Goal: Task Accomplishment & Management: Use online tool/utility

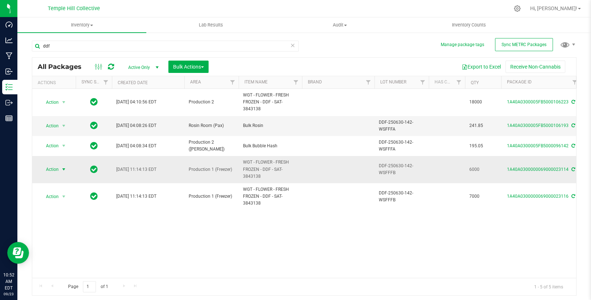
type input "ddf"
click at [53, 165] on span "Action" at bounding box center [50, 169] width 20 height 10
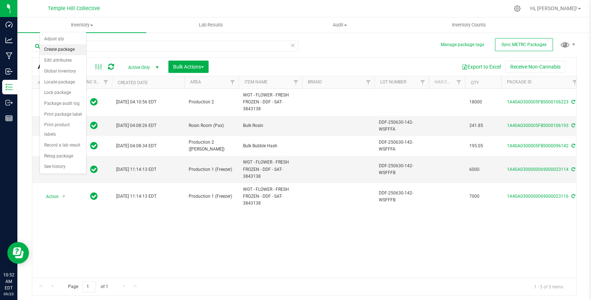
click at [76, 54] on li "Create package" at bounding box center [63, 49] width 46 height 11
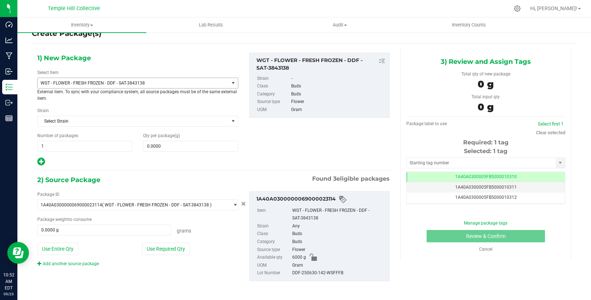
scroll to position [17, 0]
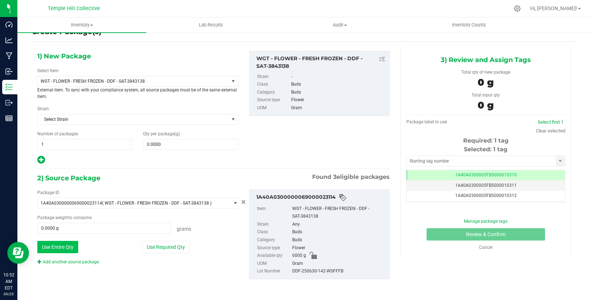
click at [71, 246] on button "Use Entire Qty" at bounding box center [57, 247] width 41 height 12
type input "6000.0000 g"
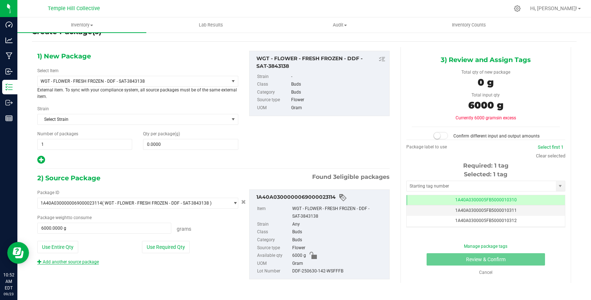
click at [66, 263] on link "Add another source package" at bounding box center [68, 261] width 62 height 5
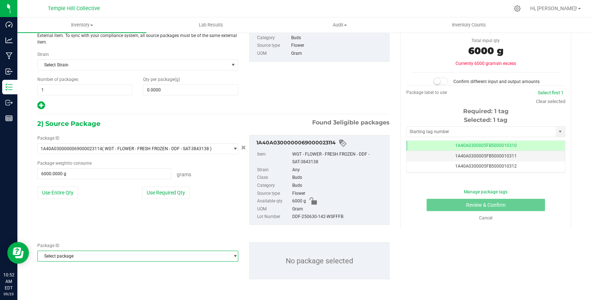
click at [92, 256] on span "Select package" at bounding box center [133, 256] width 191 height 10
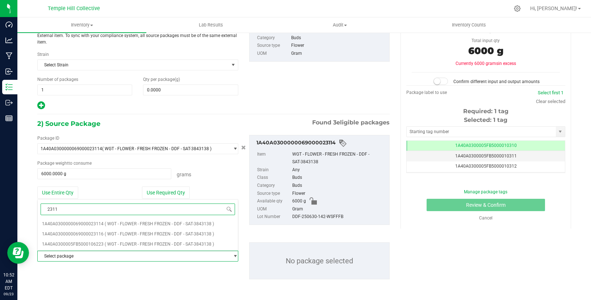
type input "23116"
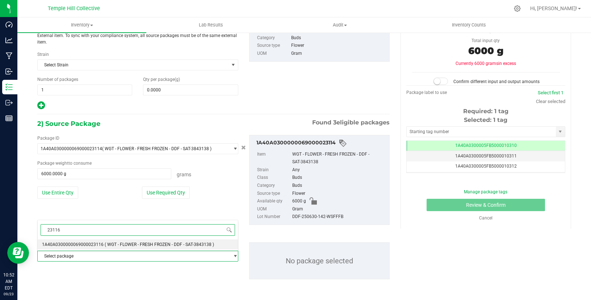
click at [98, 245] on span "1A40A0300000069000023116" at bounding box center [73, 244] width 62 height 5
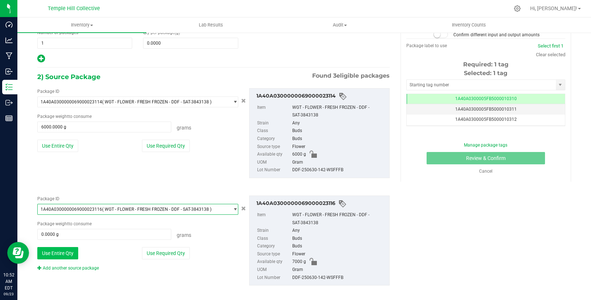
click at [56, 250] on button "Use Entire Qty" at bounding box center [57, 253] width 41 height 12
type input "7000.0000 g"
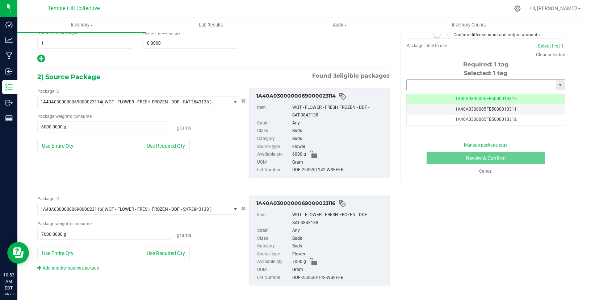
click at [428, 87] on input "text" at bounding box center [481, 85] width 149 height 10
click at [469, 95] on li "1A40A0300005FB5000106225" at bounding box center [486, 96] width 158 height 11
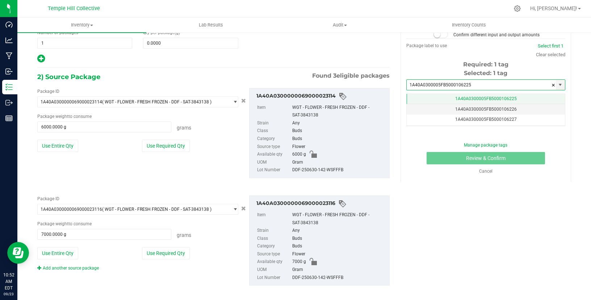
type input "1A40A0300005FB5000106225"
click at [465, 99] on span "1A40A0300005FB5000106225" at bounding box center [487, 98] width 62 height 5
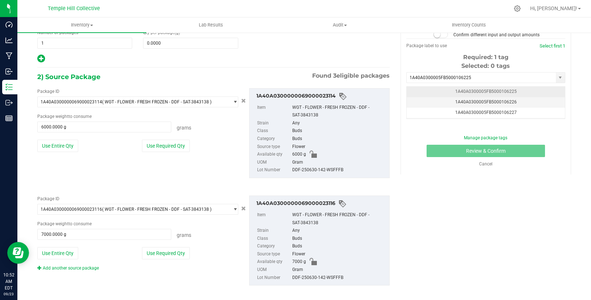
click at [458, 90] on span "1A40A0300005FB5000106225" at bounding box center [487, 91] width 62 height 5
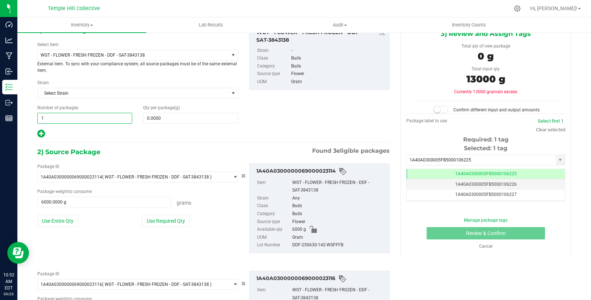
click at [111, 113] on span "1 1" at bounding box center [84, 118] width 95 height 11
click at [175, 115] on span at bounding box center [190, 118] width 95 height 11
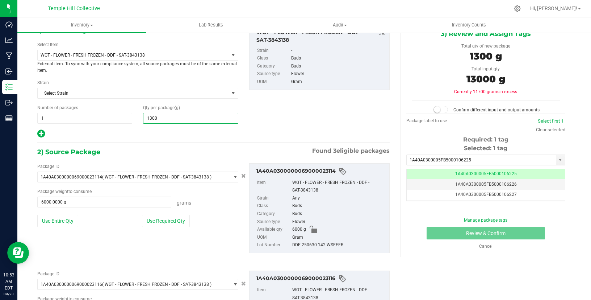
type input "13000"
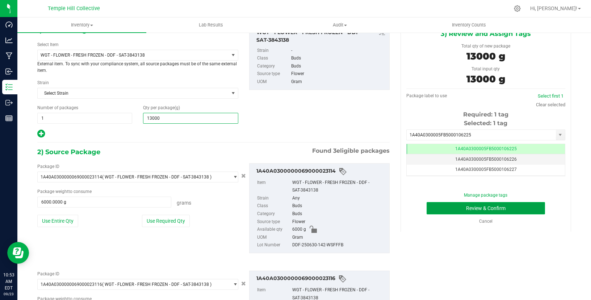
type input "13,000.0000"
click at [521, 209] on button "Review & Confirm" at bounding box center [486, 208] width 119 height 12
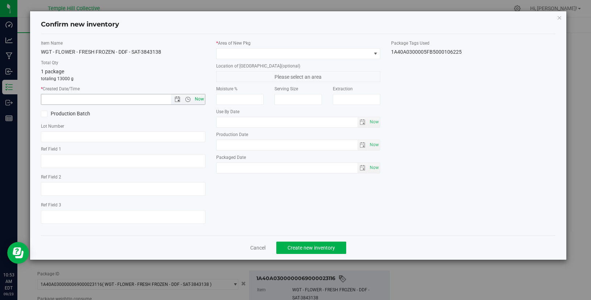
click at [202, 95] on span "Now" at bounding box center [199, 99] width 12 height 11
type input "[DATE] 10:53 AM"
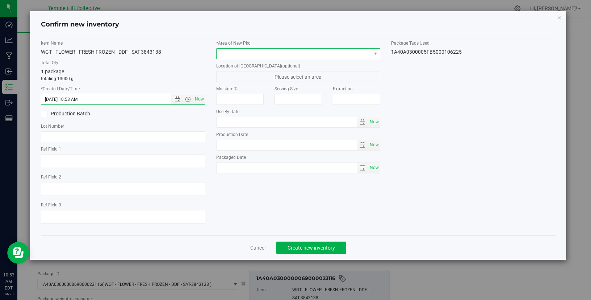
click at [371, 52] on span at bounding box center [375, 54] width 9 height 10
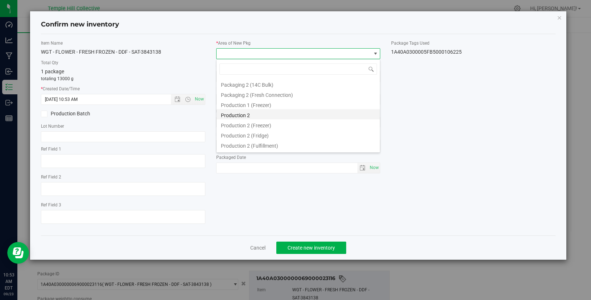
click at [332, 112] on li "Production 2" at bounding box center [298, 114] width 163 height 10
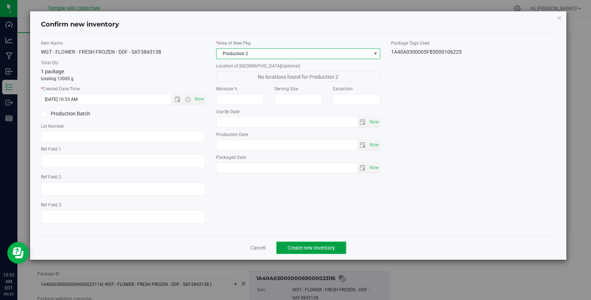
click at [303, 245] on span "Create new inventory" at bounding box center [311, 248] width 47 height 6
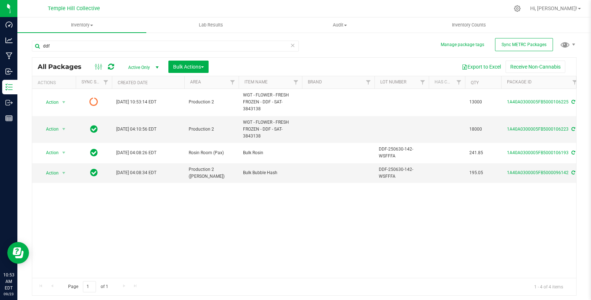
click at [115, 67] on div at bounding box center [104, 66] width 24 height 9
click at [111, 66] on icon at bounding box center [111, 66] width 6 height 7
